Goal: Task Accomplishment & Management: Use online tool/utility

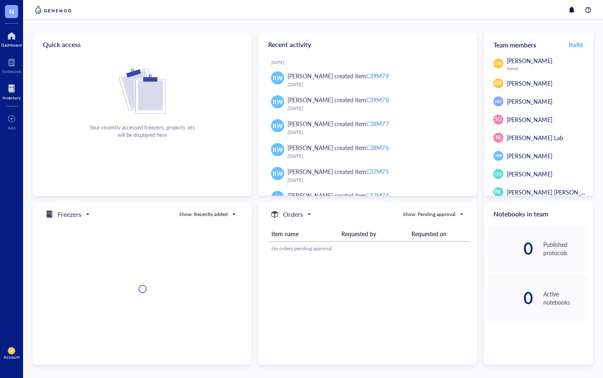
click at [13, 87] on div at bounding box center [11, 88] width 18 height 13
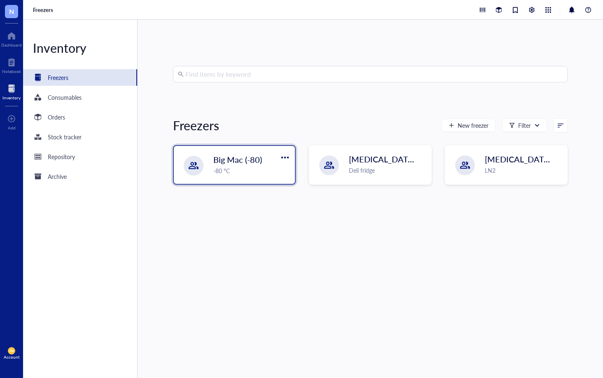
click at [255, 179] on div "Big Mac (-80) -80 °C" at bounding box center [234, 165] width 121 height 38
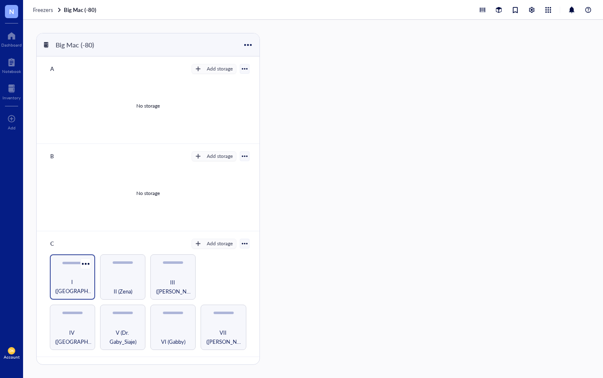
click at [71, 273] on div "I ([GEOGRAPHIC_DATA])" at bounding box center [72, 276] width 45 height 45
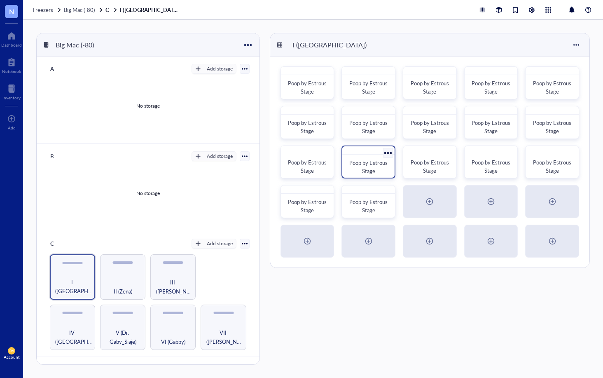
click at [369, 163] on span "Poop by Estrous Stage" at bounding box center [369, 167] width 40 height 16
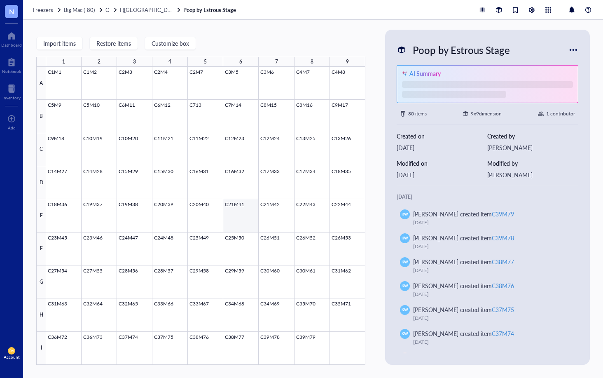
click at [244, 212] on div at bounding box center [205, 216] width 319 height 298
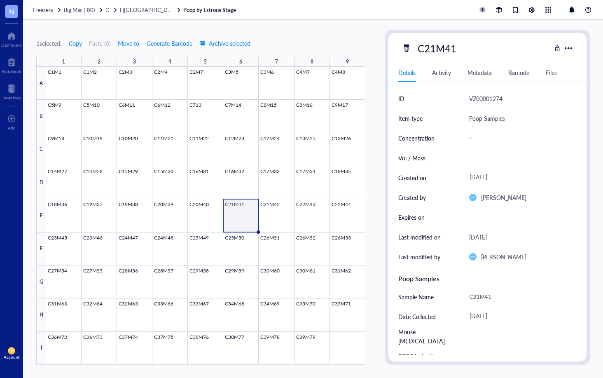
click at [510, 70] on div "Barcode" at bounding box center [518, 72] width 21 height 9
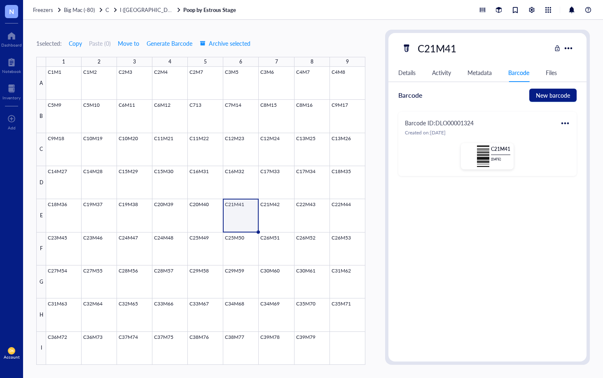
click at [54, 63] on div "1" at bounding box center [63, 62] width 35 height 10
click at [56, 78] on div at bounding box center [205, 216] width 319 height 298
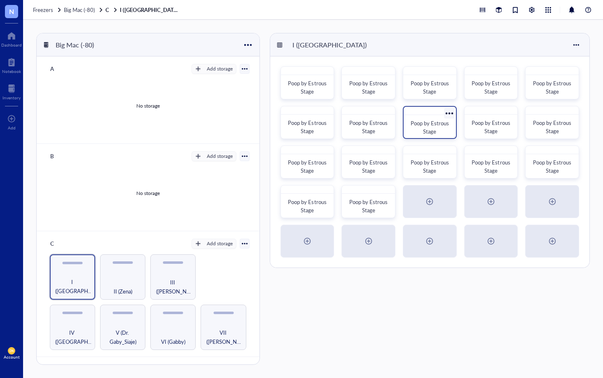
click at [419, 135] on div "Poop by Estrous Stage" at bounding box center [429, 127] width 39 height 16
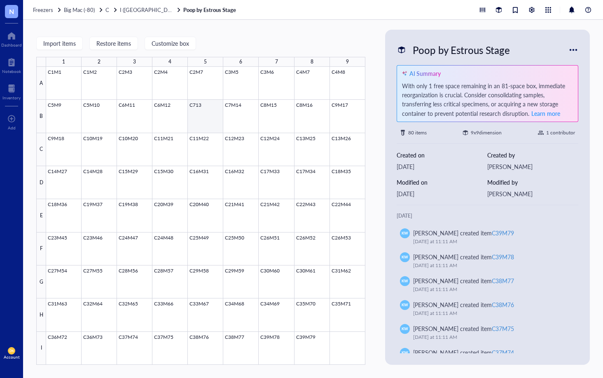
click at [209, 116] on div at bounding box center [205, 216] width 319 height 298
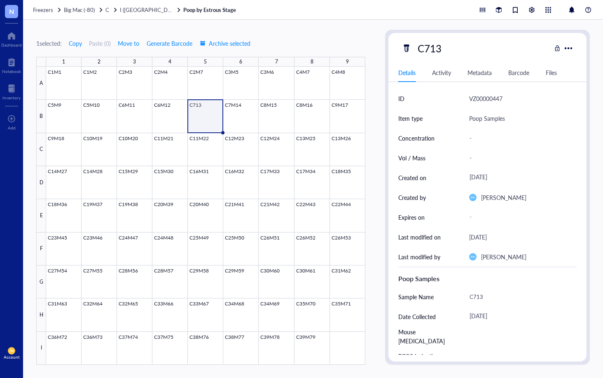
click at [512, 75] on div "Barcode" at bounding box center [518, 72] width 21 height 9
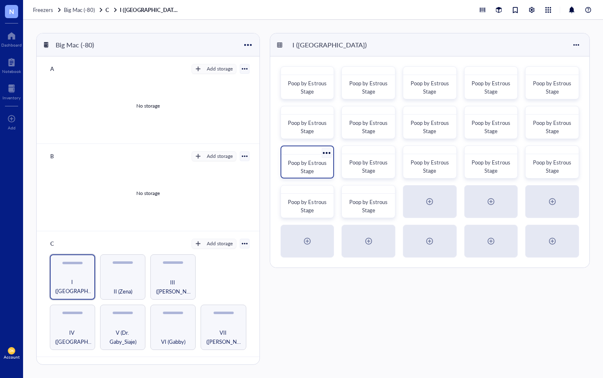
click at [288, 157] on div "Poop by Estrous Stage" at bounding box center [308, 161] width 54 height 33
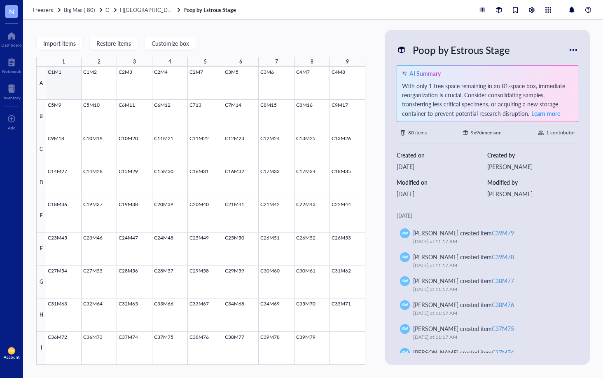
click at [54, 77] on div at bounding box center [205, 216] width 319 height 298
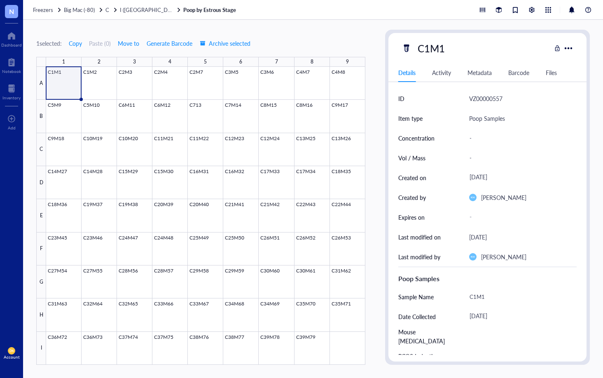
click at [526, 75] on div "Barcode" at bounding box center [518, 72] width 21 height 9
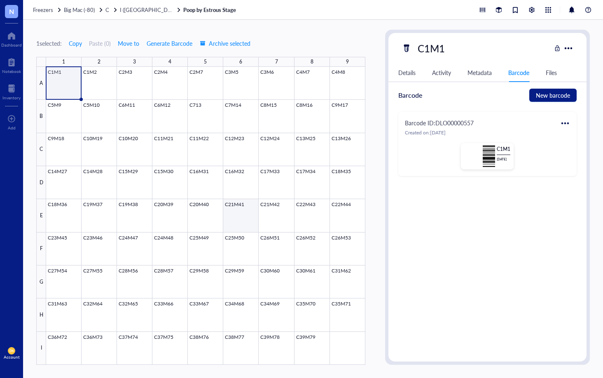
click at [233, 211] on div at bounding box center [205, 216] width 319 height 298
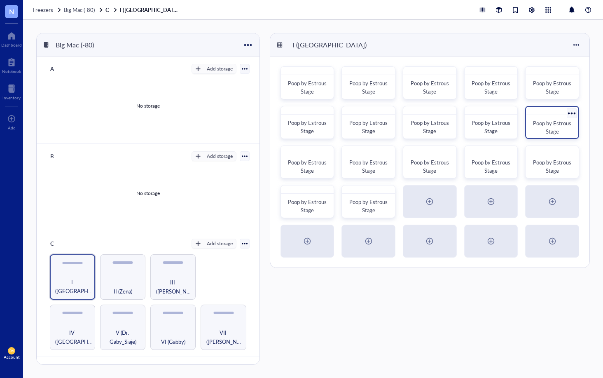
click at [564, 131] on div "Poop by Estrous Stage" at bounding box center [552, 127] width 39 height 16
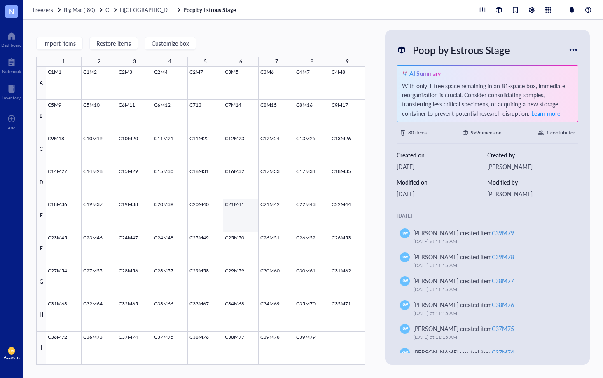
click at [235, 215] on div at bounding box center [205, 216] width 319 height 298
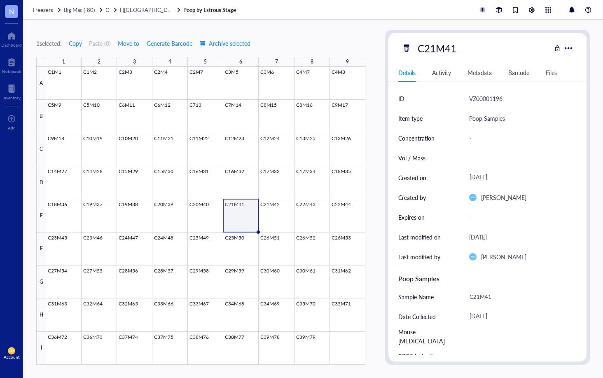
click at [510, 72] on div "Barcode" at bounding box center [518, 72] width 21 height 9
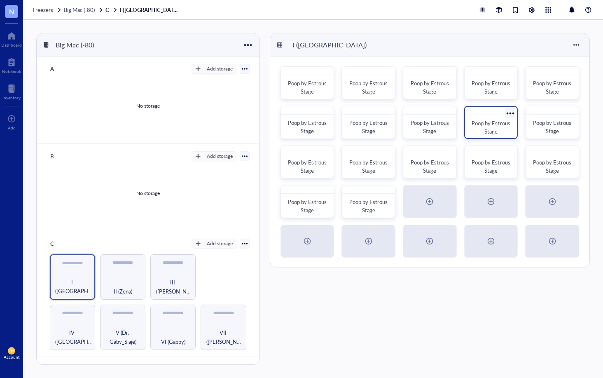
click at [492, 124] on span "Poop by Estrous Stage" at bounding box center [492, 127] width 40 height 16
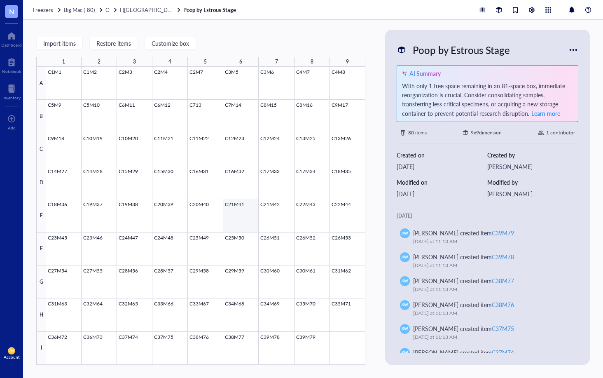
drag, startPoint x: 230, startPoint y: 210, endPoint x: 369, endPoint y: 170, distance: 144.6
click at [230, 210] on div at bounding box center [205, 216] width 319 height 298
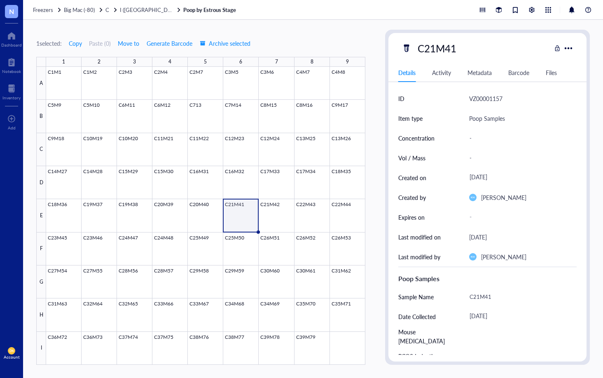
click at [513, 77] on div "Barcode" at bounding box center [518, 72] width 21 height 9
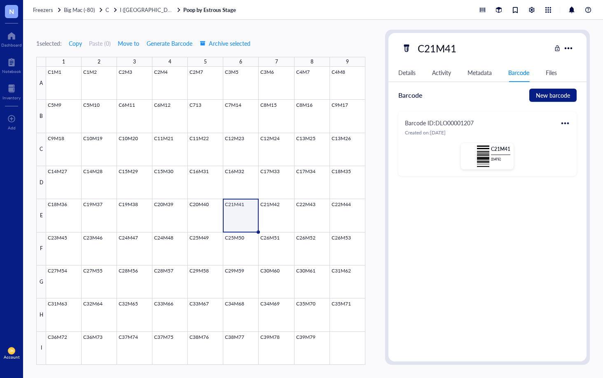
click at [563, 125] on div at bounding box center [565, 123] width 13 height 13
click at [535, 154] on div "Print" at bounding box center [535, 150] width 12 height 9
drag, startPoint x: 278, startPoint y: 209, endPoint x: 535, endPoint y: 97, distance: 281.0
click at [278, 209] on div at bounding box center [205, 216] width 319 height 298
drag, startPoint x: 237, startPoint y: 214, endPoint x: 342, endPoint y: 212, distance: 105.1
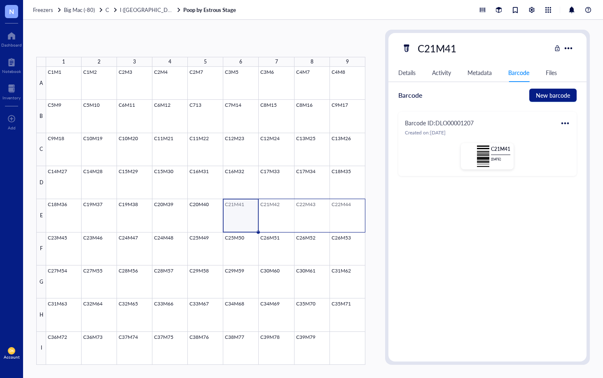
click at [342, 212] on div at bounding box center [205, 216] width 319 height 298
click at [159, 47] on span "Generate Barcode" at bounding box center [170, 43] width 46 height 7
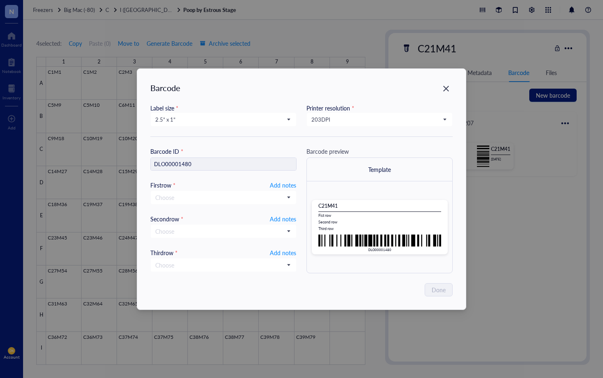
click at [348, 129] on div "Label size * 2.5” x 1” Printer resolution * 203 DPI" at bounding box center [301, 119] width 302 height 33
click at [348, 127] on div "Label size * 2.5” x 1” Printer resolution * 203 DPI" at bounding box center [301, 119] width 302 height 33
click at [348, 123] on span "203 DPI" at bounding box center [378, 119] width 135 height 7
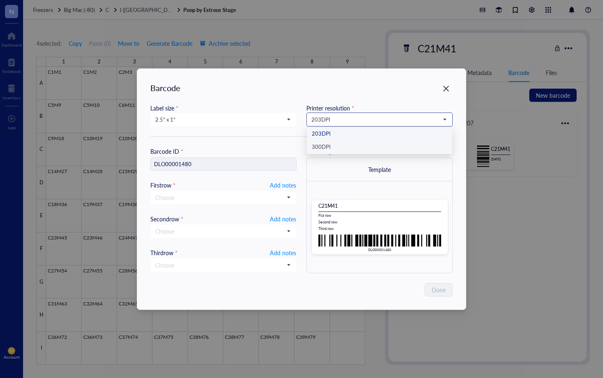
click at [335, 150] on div "300 DPI" at bounding box center [380, 147] width 136 height 9
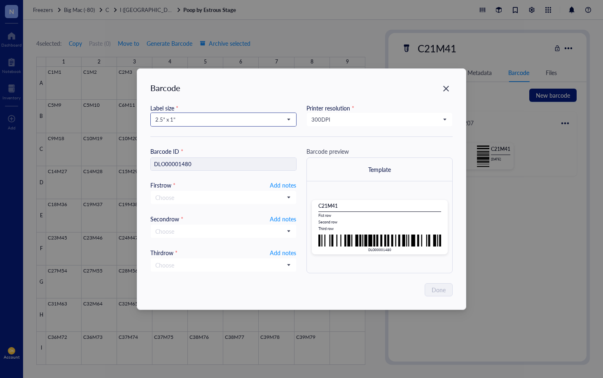
click at [293, 121] on div "2.5” x 1”" at bounding box center [223, 119] width 145 height 13
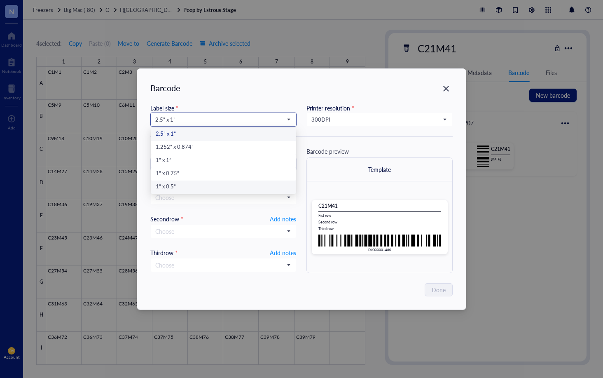
click at [266, 187] on div "1” x 0.5”" at bounding box center [224, 186] width 136 height 9
type input "DLO00001480"
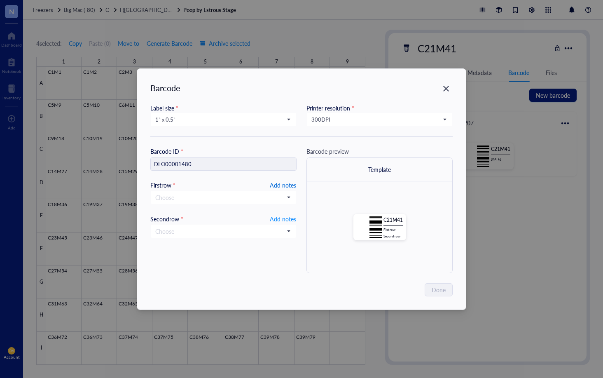
click at [286, 186] on span "Add notes" at bounding box center [283, 185] width 26 height 10
click at [290, 220] on span "Add notes" at bounding box center [283, 218] width 26 height 10
click at [288, 194] on input "text" at bounding box center [223, 197] width 145 height 13
type input "[DATE]"
click at [447, 290] on button "Done" at bounding box center [439, 289] width 27 height 13
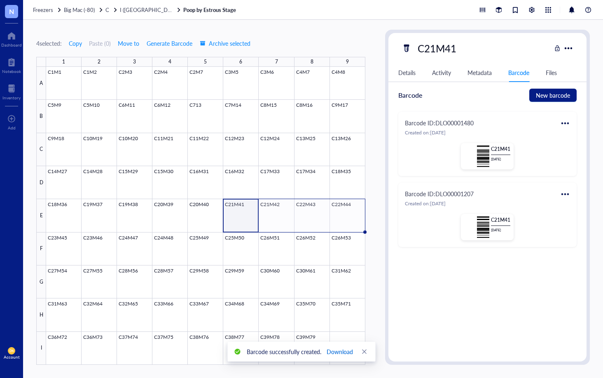
click at [330, 351] on span "Download" at bounding box center [340, 351] width 26 height 9
